Goal: Transaction & Acquisition: Subscribe to service/newsletter

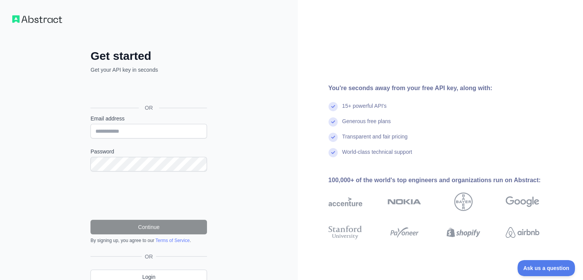
scroll to position [34, 0]
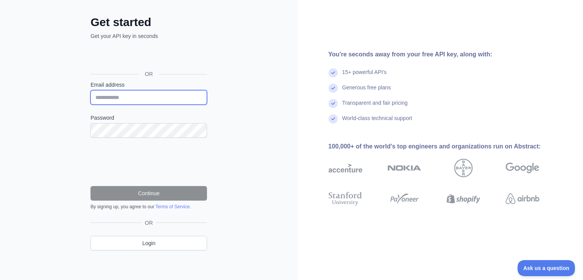
click at [113, 95] on input "Email address" at bounding box center [148, 97] width 116 height 15
type input "*"
type input "**********"
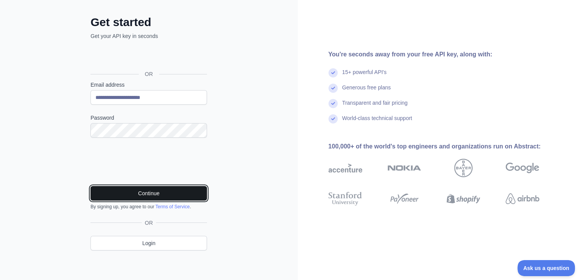
click at [126, 192] on button "Continue" at bounding box center [148, 193] width 116 height 15
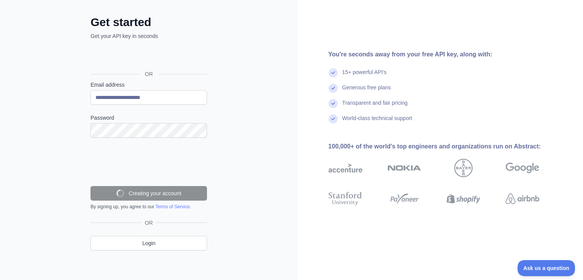
scroll to position [9, 0]
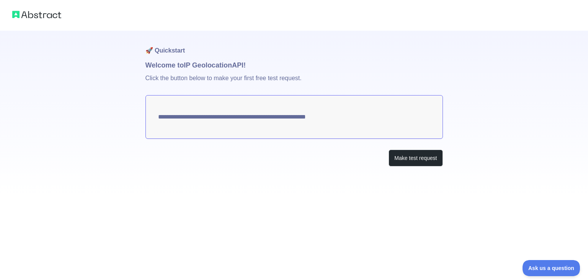
click at [310, 118] on textarea "**********" at bounding box center [295, 117] width 298 height 44
click at [391, 159] on button "Make test request" at bounding box center [416, 157] width 54 height 17
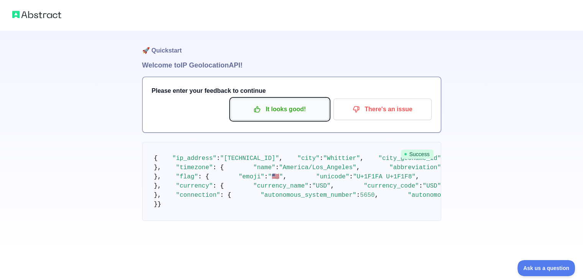
click at [314, 108] on p "It looks good!" at bounding box center [279, 109] width 87 height 13
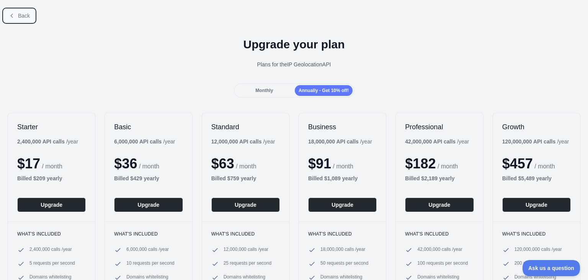
click at [15, 21] on button "Back" at bounding box center [19, 15] width 31 height 13
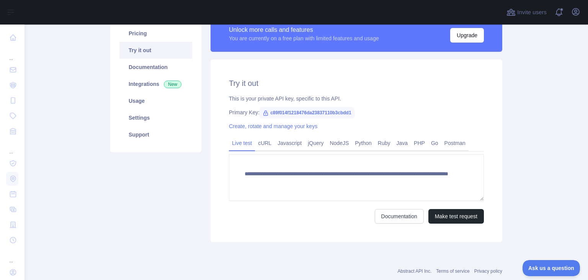
scroll to position [66, 0]
click at [291, 110] on span "c89f014f1218476da23837110b3cbdd1" at bounding box center [307, 111] width 95 height 11
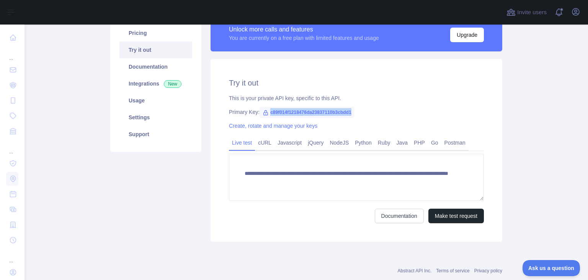
click at [291, 110] on span "c89f014f1218476da23837110b3cbdd1" at bounding box center [307, 111] width 95 height 11
copy span "c89f014f1218476da23837110b3cbdd1"
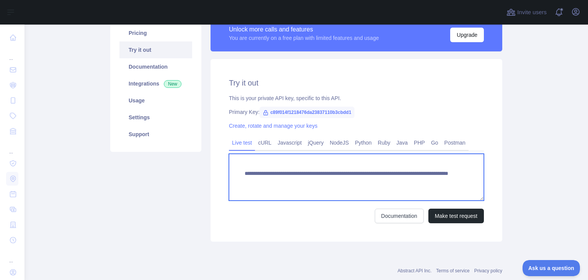
click at [435, 188] on textarea "**********" at bounding box center [356, 177] width 255 height 47
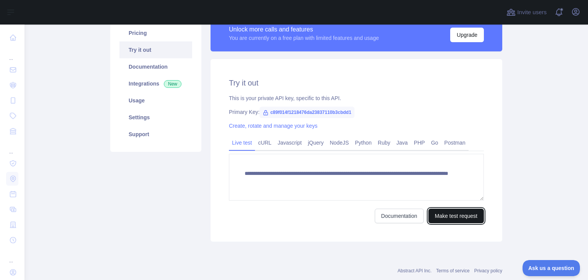
click at [452, 216] on button "Make test request" at bounding box center [457, 215] width 56 height 15
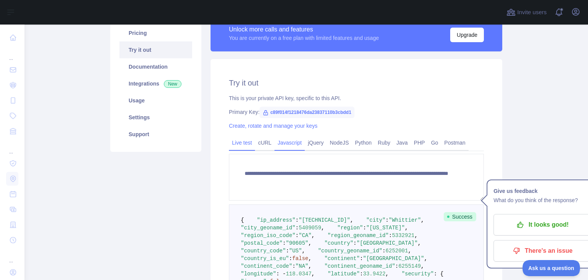
click at [292, 143] on link "Javascript" at bounding box center [290, 142] width 30 height 12
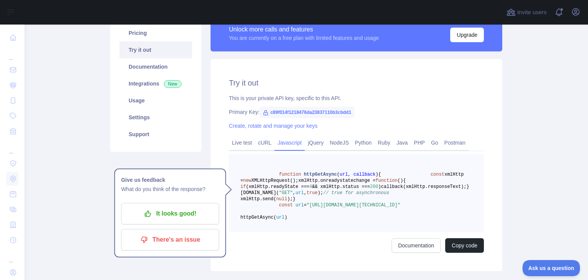
scroll to position [78, 0]
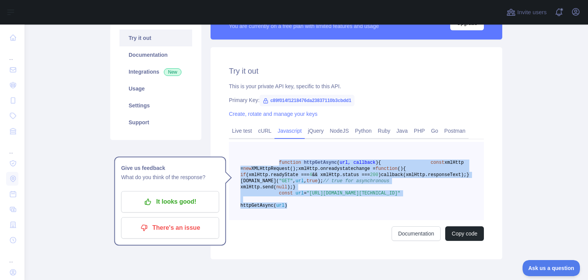
drag, startPoint x: 272, startPoint y: 164, endPoint x: 354, endPoint y: 247, distance: 117.0
click at [354, 220] on pre "function httpGetAsync ( url, callback ) { const xmlHttp = new XMLHttpRequest();…" at bounding box center [356, 181] width 255 height 78
copy code "function httpGetAsync ( url, callback ) { const xmlHttp = new XMLHttpRequest();…"
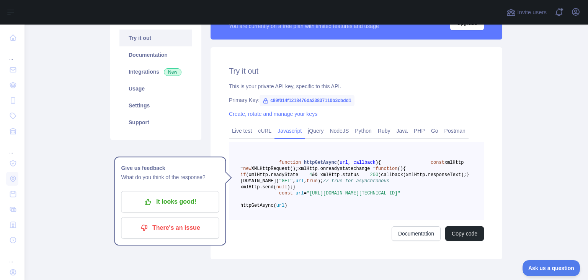
click at [495, 144] on div "Try it out This is your private API key, specific to this API. Primary Key: c89…" at bounding box center [357, 153] width 292 height 212
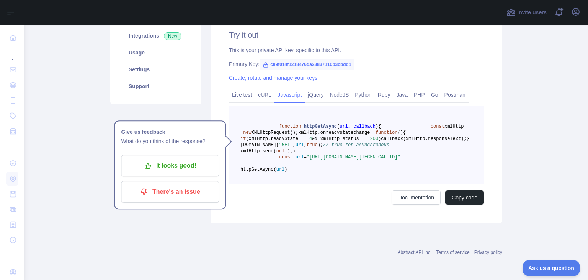
scroll to position [122, 0]
click at [470, 205] on button "Copy code" at bounding box center [464, 197] width 39 height 15
click at [349, 205] on div "Documentation Copied" at bounding box center [356, 197] width 255 height 15
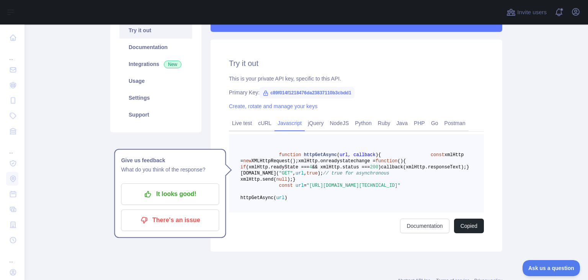
scroll to position [87, 0]
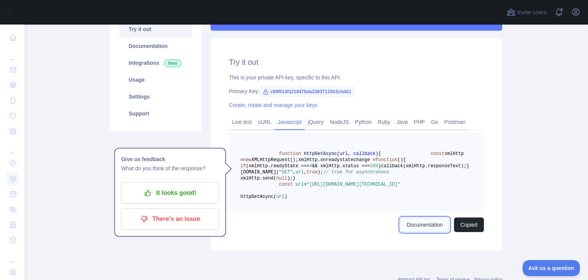
click at [434, 232] on link "Documentation" at bounding box center [424, 224] width 49 height 15
drag, startPoint x: 305, startPoint y: 215, endPoint x: 340, endPoint y: 222, distance: 35.5
click at [340, 187] on span ""https://ipgeolocation.abstractapi.com/v1/?api_key=c89f014f1218476da23837110b3c…" at bounding box center [354, 184] width 94 height 5
copy span "https://ipgeolocation.abstractapi.com/v1/?api_key=c89f014f1218476da23837110b3cb…"
click at [341, 187] on span ""https://ipgeolocation.abstractapi.com/v1/?api_key=c89f014f1218476da23837110b3c…" at bounding box center [354, 184] width 94 height 5
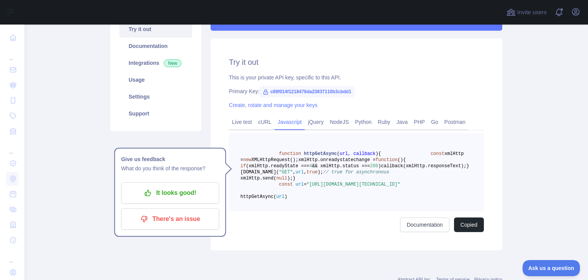
drag, startPoint x: 337, startPoint y: 221, endPoint x: 324, endPoint y: 218, distance: 13.8
click at [324, 211] on pre "function httpGetAsync ( url, callback ) { const xmlHttp = new XMLHttpRequest();…" at bounding box center [356, 172] width 255 height 78
drag, startPoint x: 338, startPoint y: 222, endPoint x: 305, endPoint y: 215, distance: 33.7
click at [307, 187] on span ""https://ipgeolocation.abstractapi.com/v1/?api_key=c89f014f1218476da23837110b3c…" at bounding box center [354, 184] width 94 height 5
copy span "https://ipgeolocation.abstractapi.com/v1/?api_key=c89f014f1218476da23837110b3cb…"
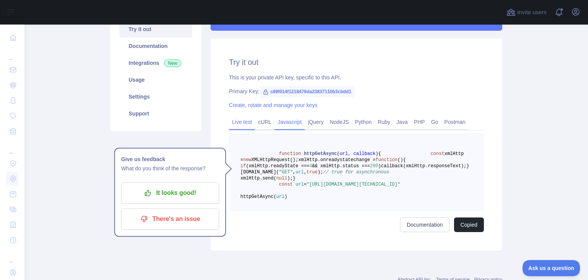
click at [237, 120] on link "Live test" at bounding box center [242, 122] width 26 height 12
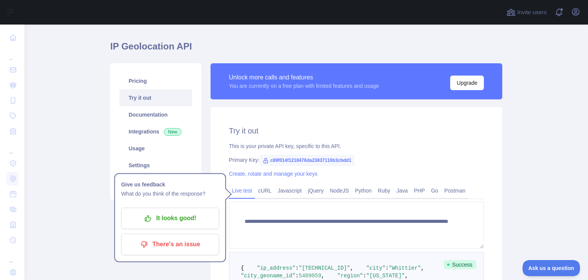
scroll to position [0, 0]
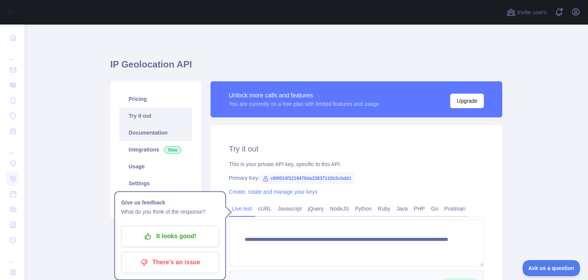
click at [158, 133] on link "Documentation" at bounding box center [156, 132] width 73 height 17
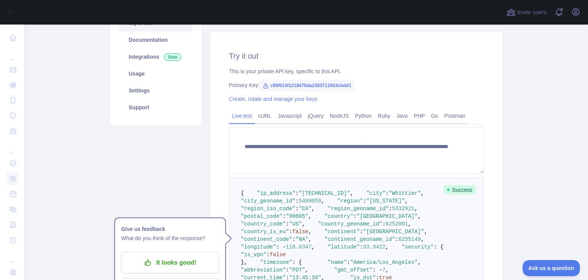
scroll to position [122, 0]
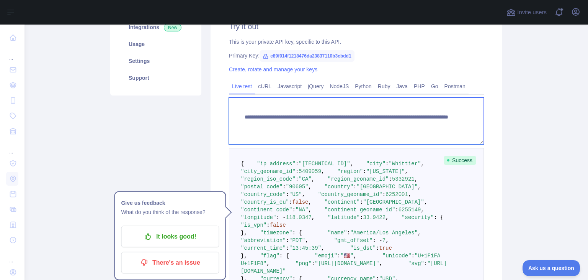
drag, startPoint x: 241, startPoint y: 118, endPoint x: 353, endPoint y: 123, distance: 112.0
click at [353, 123] on textarea "**********" at bounding box center [356, 120] width 255 height 47
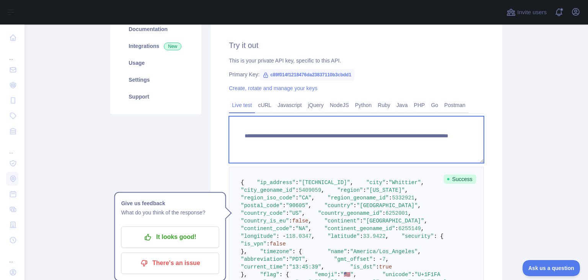
scroll to position [103, 0]
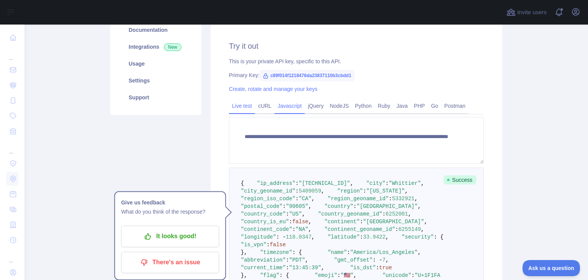
click at [290, 105] on link "Javascript" at bounding box center [290, 106] width 30 height 12
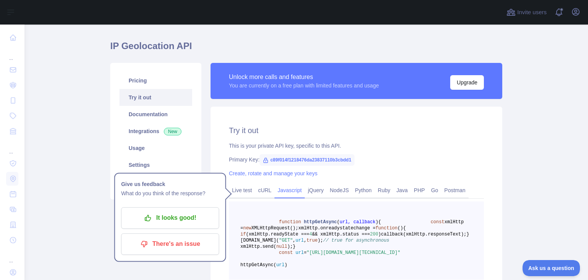
scroll to position [0, 0]
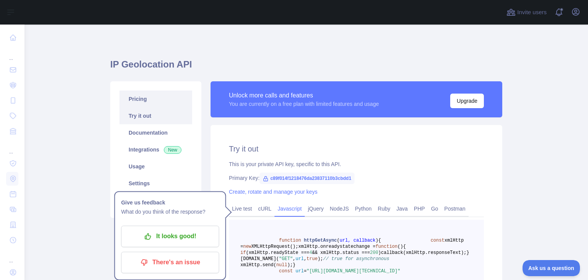
click at [148, 97] on link "Pricing" at bounding box center [156, 98] width 73 height 17
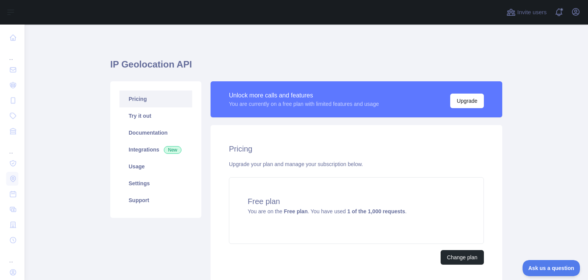
scroll to position [59, 0]
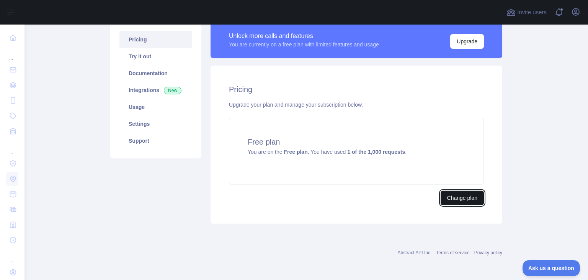
click at [467, 194] on button "Change plan" at bounding box center [462, 197] width 43 height 15
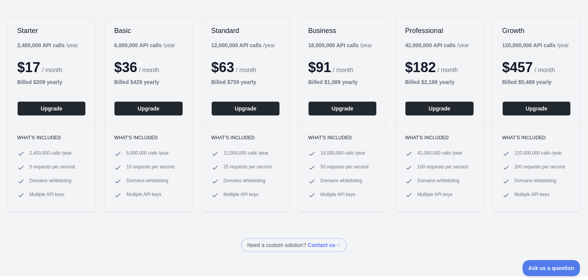
scroll to position [97, 0]
